Goal: Share content

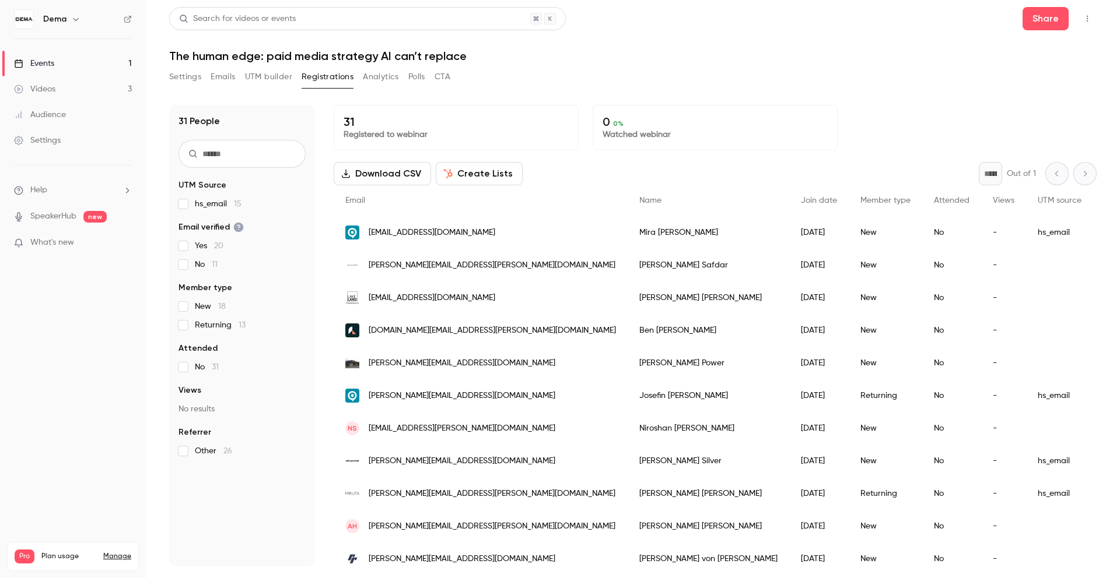
click at [1020, 22] on div "Search for videos or events Share" at bounding box center [632, 18] width 927 height 23
click at [1040, 22] on button "Share" at bounding box center [1045, 18] width 46 height 23
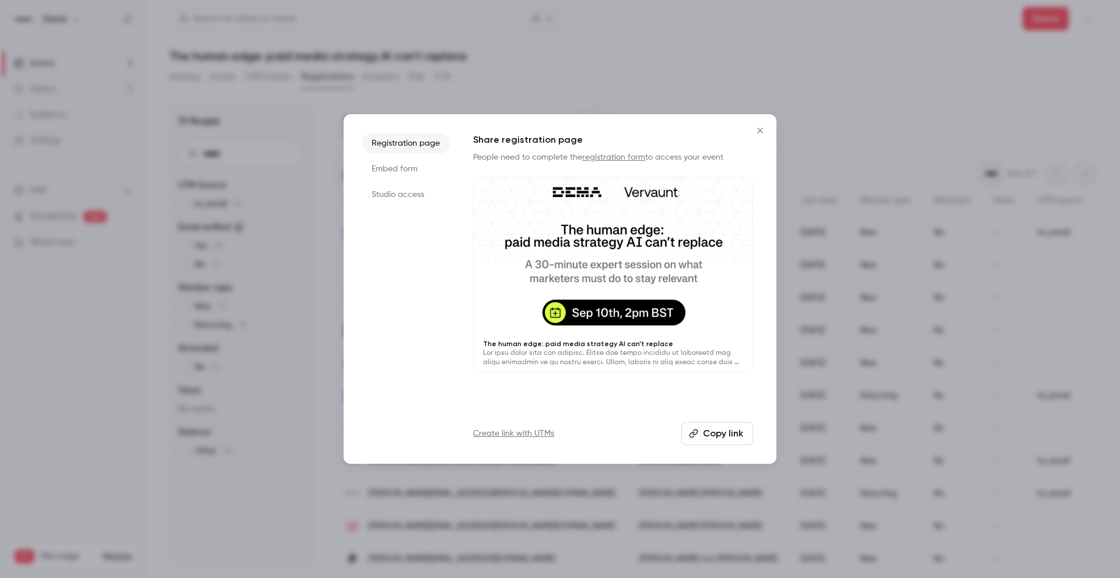
click at [707, 434] on button "Copy link" at bounding box center [717, 433] width 72 height 23
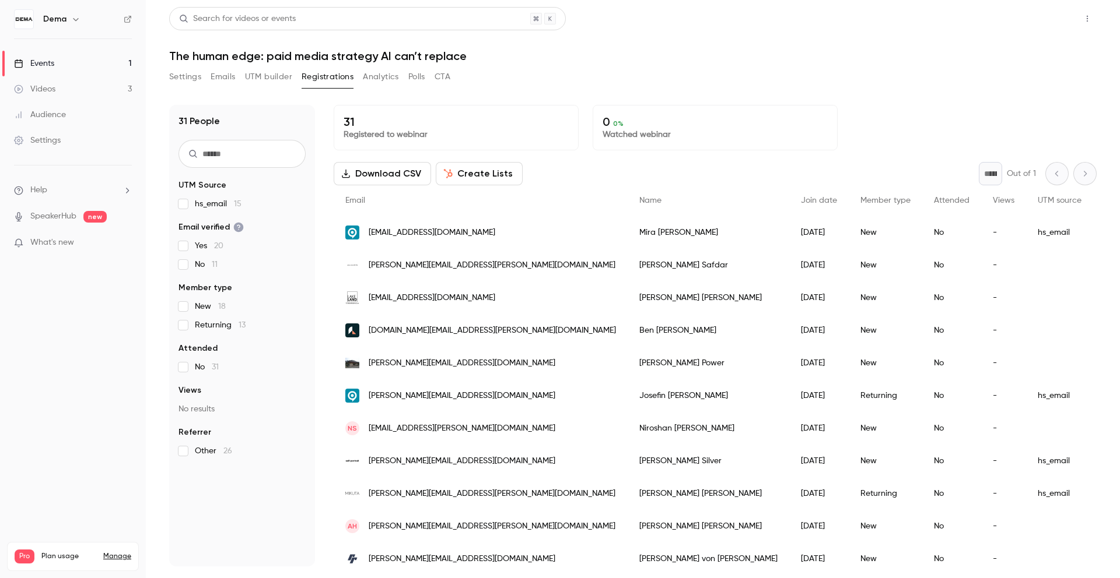
click at [1053, 21] on button "Share" at bounding box center [1045, 18] width 46 height 23
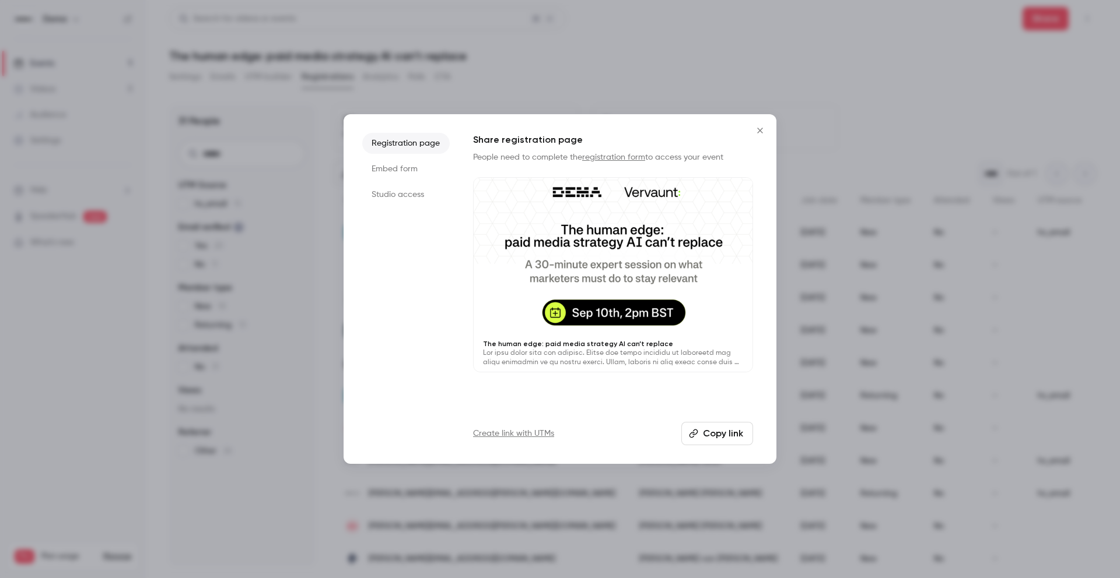
click at [720, 431] on button "Copy link" at bounding box center [717, 433] width 72 height 23
